Goal: Information Seeking & Learning: Learn about a topic

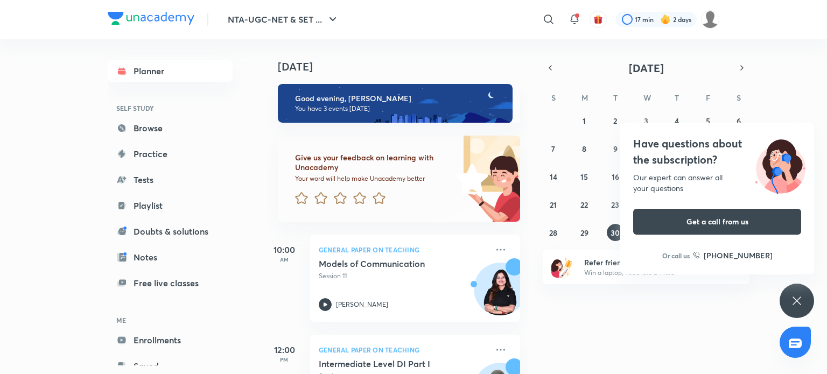
click at [788, 308] on div "Have questions about the subscription? Our expert can answer all your questions…" at bounding box center [797, 301] width 34 height 34
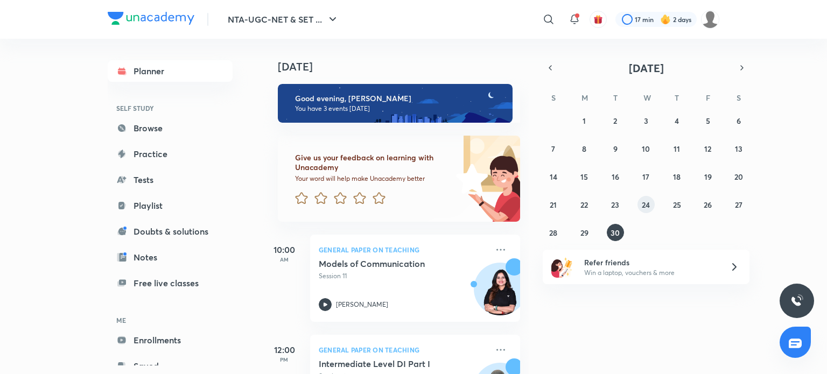
click at [650, 204] on button "24" at bounding box center [646, 204] width 17 height 17
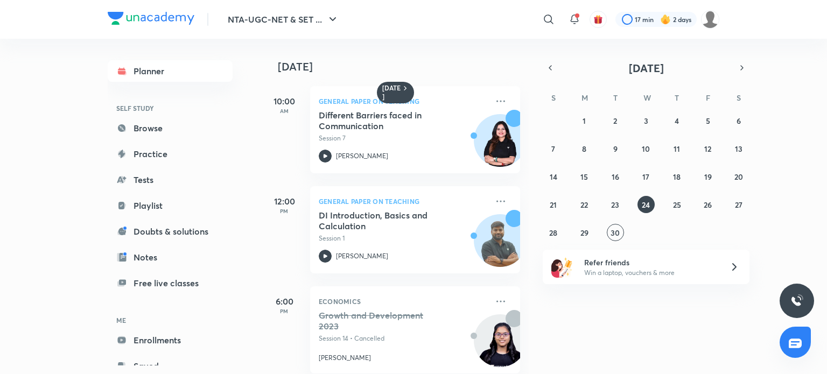
scroll to position [116, 0]
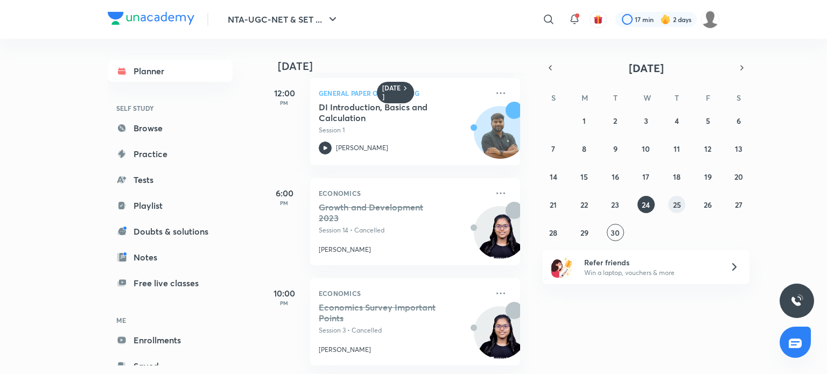
click at [675, 212] on button "25" at bounding box center [676, 204] width 17 height 17
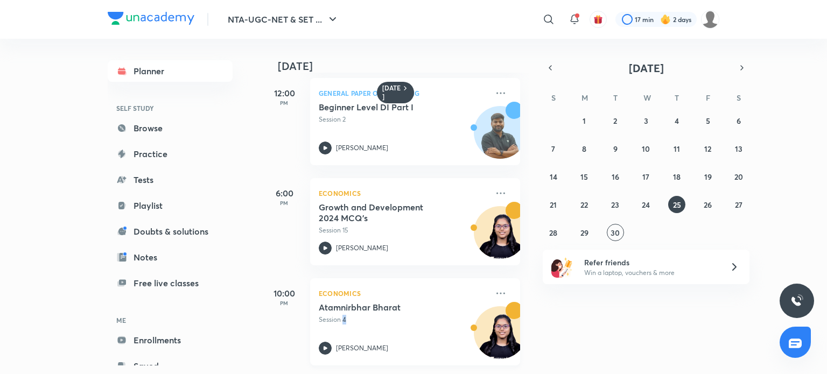
click at [348, 323] on div "Atamnirbhar Bharat Session 4 [PERSON_NAME]" at bounding box center [403, 328] width 169 height 53
click at [375, 315] on p "Session 4" at bounding box center [403, 320] width 169 height 10
drag, startPoint x: 709, startPoint y: 208, endPoint x: 683, endPoint y: 211, distance: 25.9
click at [709, 208] on abbr "26" at bounding box center [708, 205] width 8 height 10
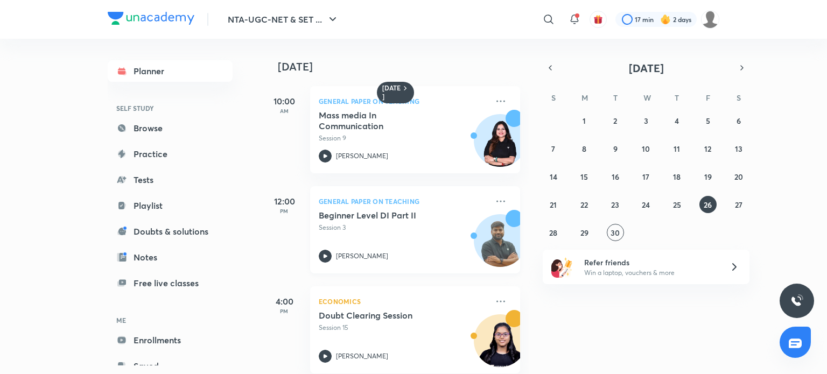
scroll to position [116, 0]
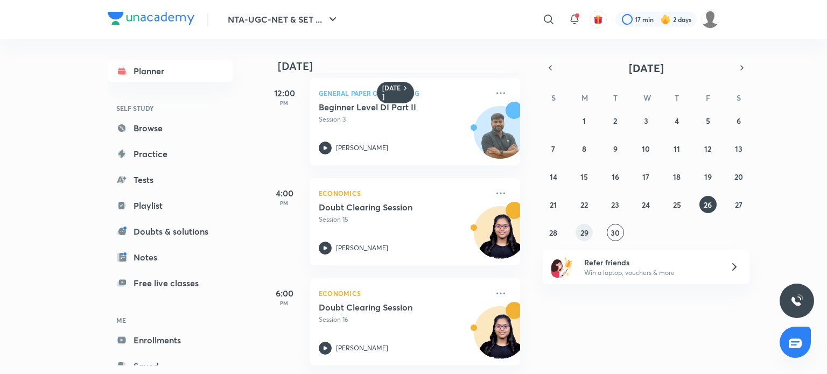
click at [579, 235] on button "29" at bounding box center [584, 232] width 17 height 17
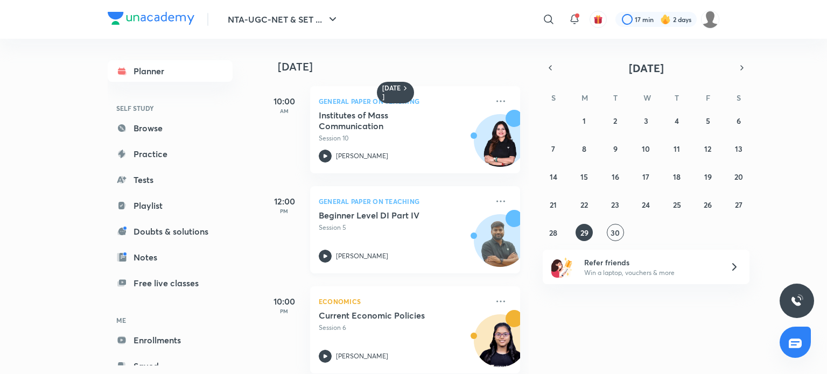
scroll to position [16, 0]
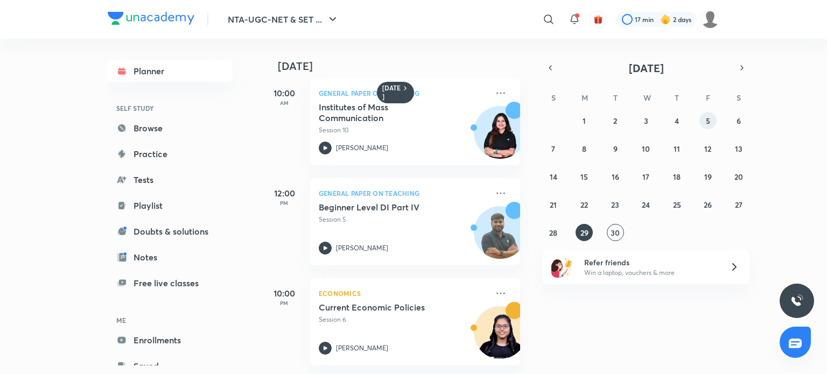
click at [706, 128] on button "5" at bounding box center [707, 120] width 17 height 17
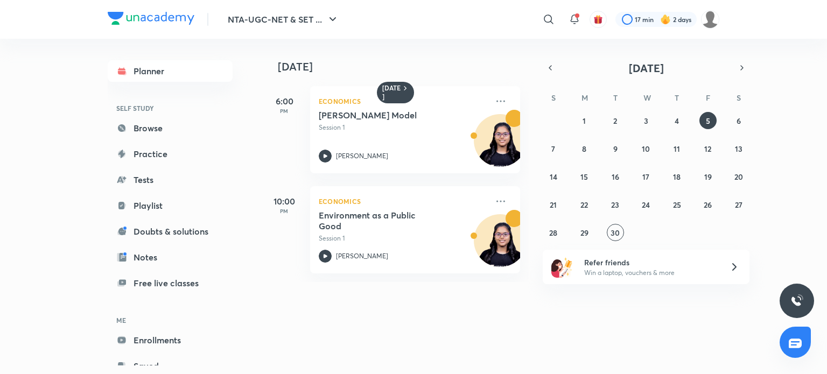
click at [300, 230] on div "10:00 PM" at bounding box center [284, 229] width 43 height 87
click at [342, 230] on h5 "Environment as a Public Good" at bounding box center [386, 221] width 134 height 22
